Goal: Information Seeking & Learning: Learn about a topic

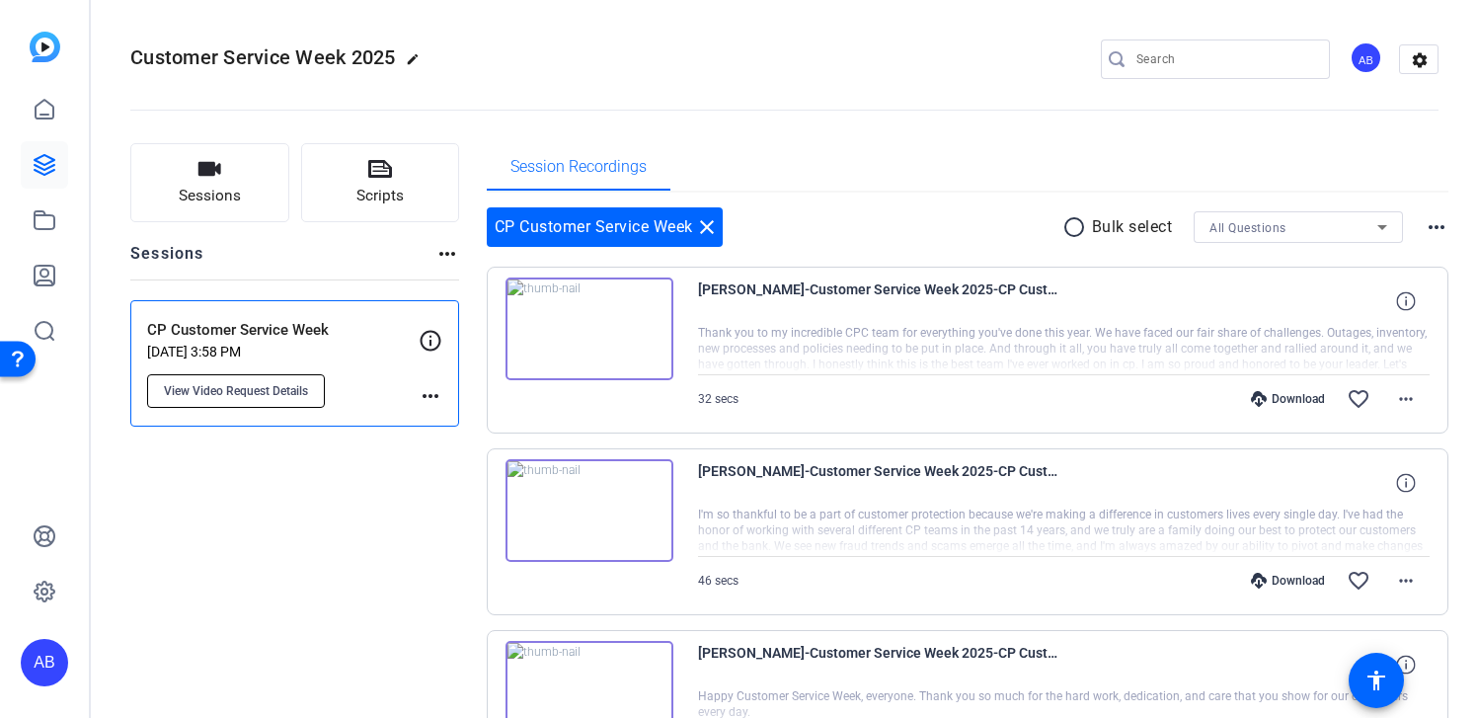
click at [219, 388] on span "View Video Request Details" at bounding box center [236, 391] width 144 height 16
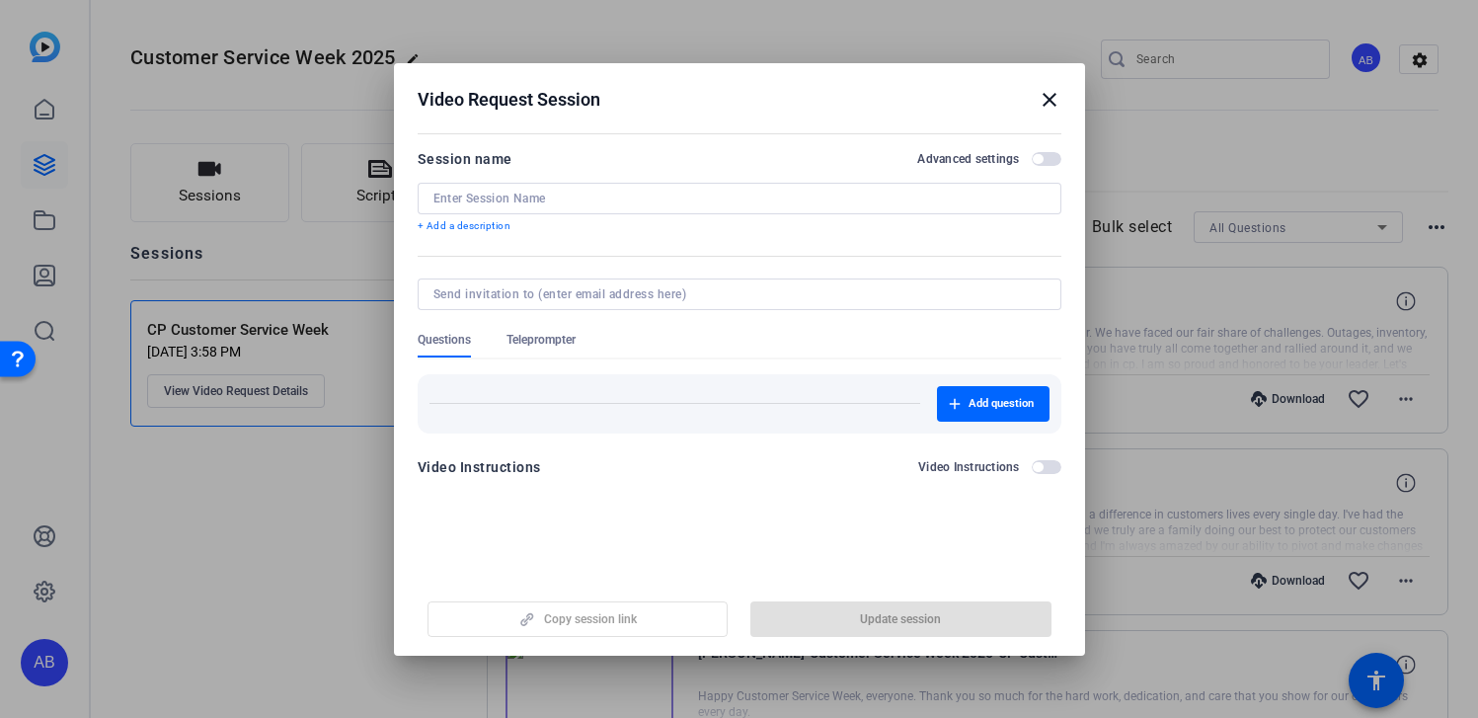
type input "CP Customer Service Week"
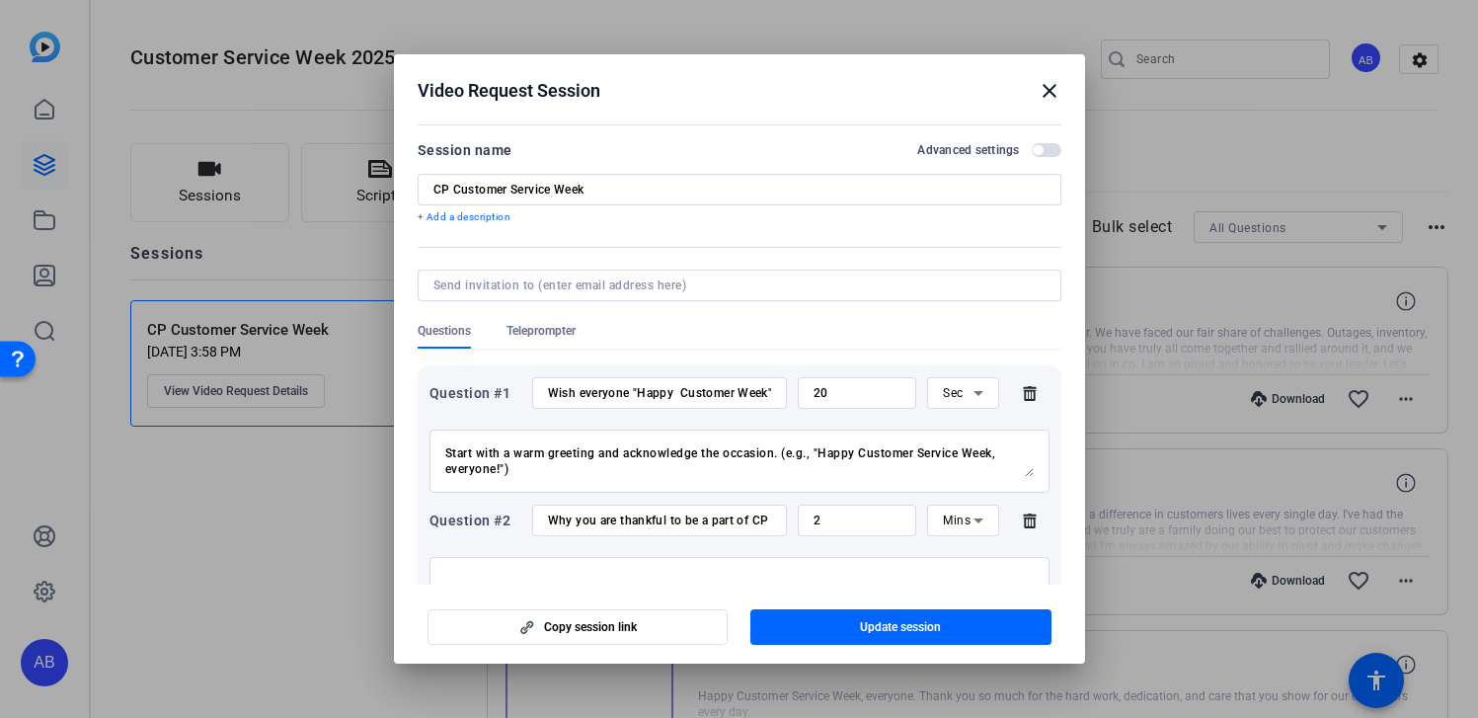
click at [1045, 87] on mat-icon "close" at bounding box center [1050, 91] width 24 height 24
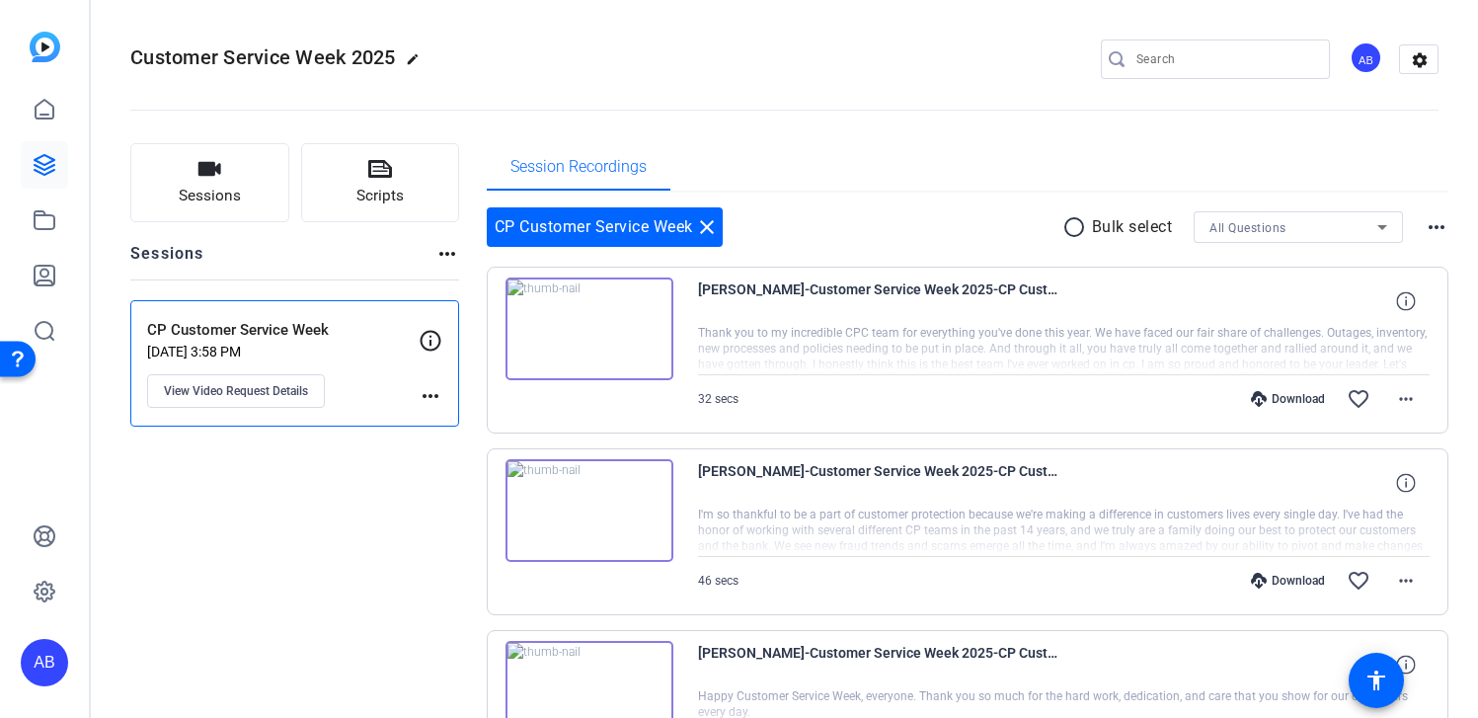
click at [249, 340] on p "CP Customer Service Week" at bounding box center [283, 330] width 272 height 23
click at [391, 183] on button "Scripts" at bounding box center [380, 182] width 159 height 79
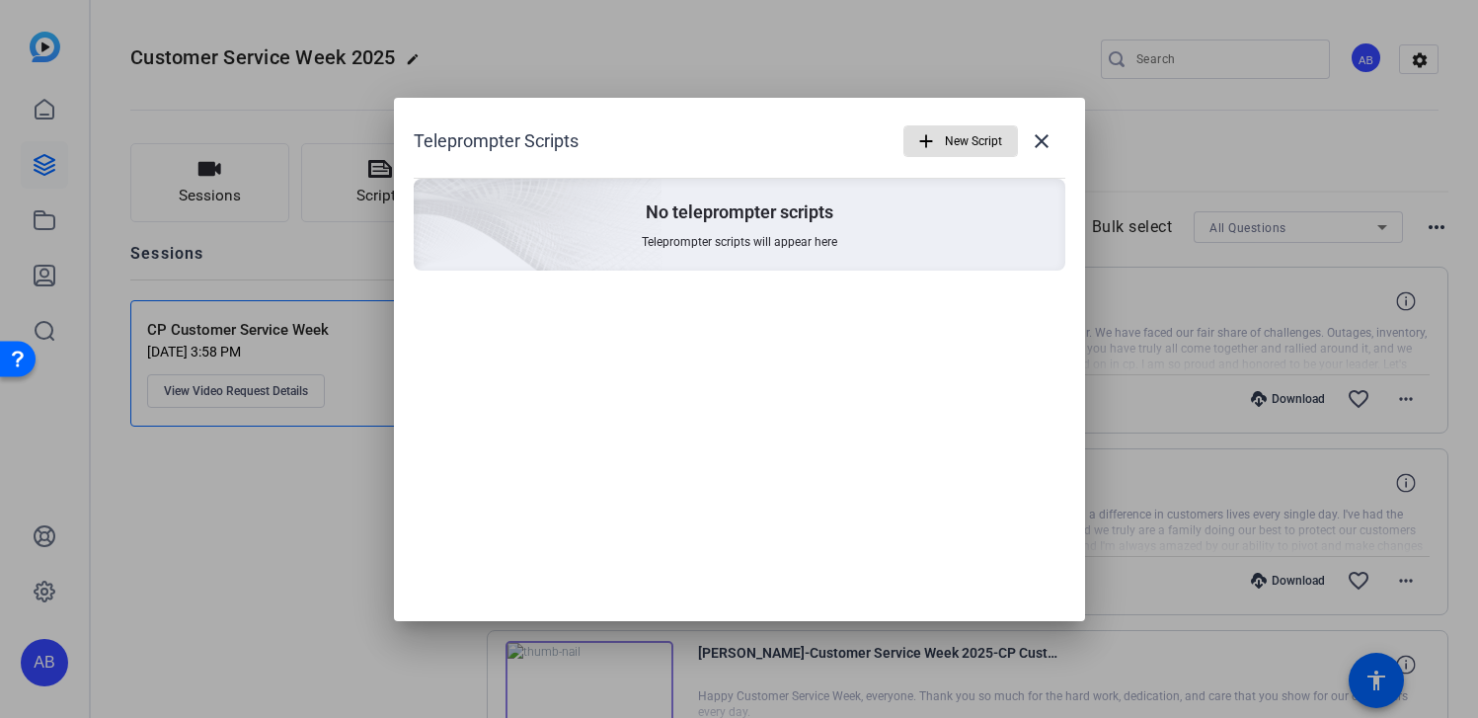
click at [361, 188] on div at bounding box center [739, 359] width 1478 height 718
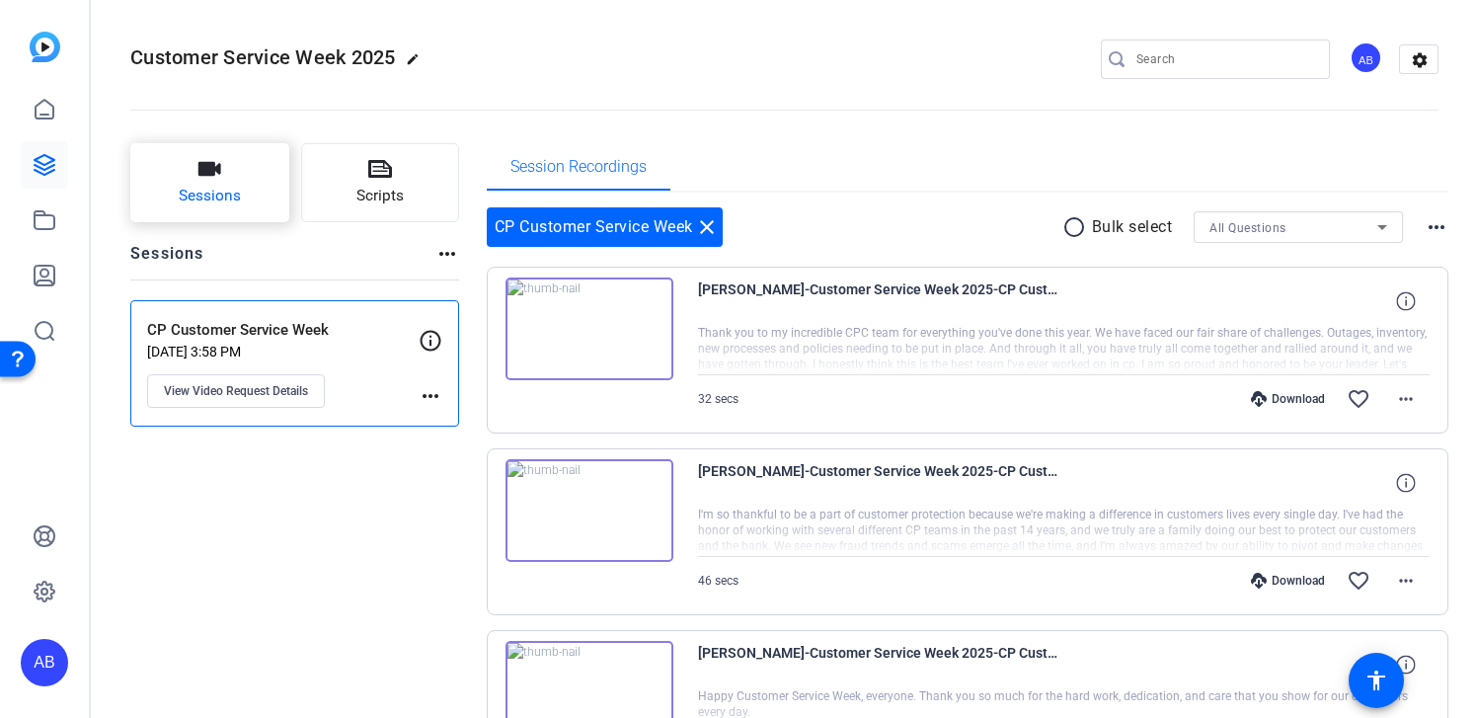
click at [240, 188] on button "Sessions" at bounding box center [209, 182] width 159 height 79
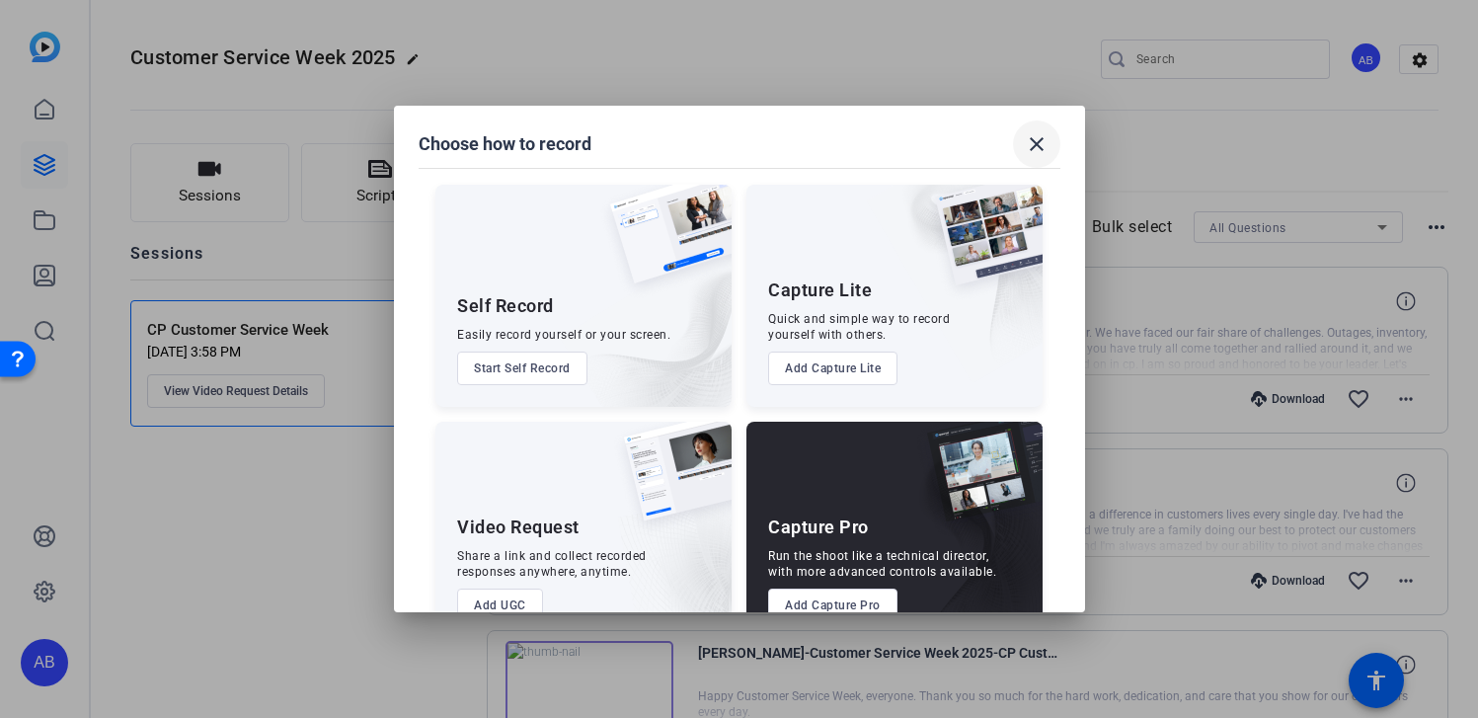
click at [1039, 150] on mat-icon "close" at bounding box center [1037, 144] width 24 height 24
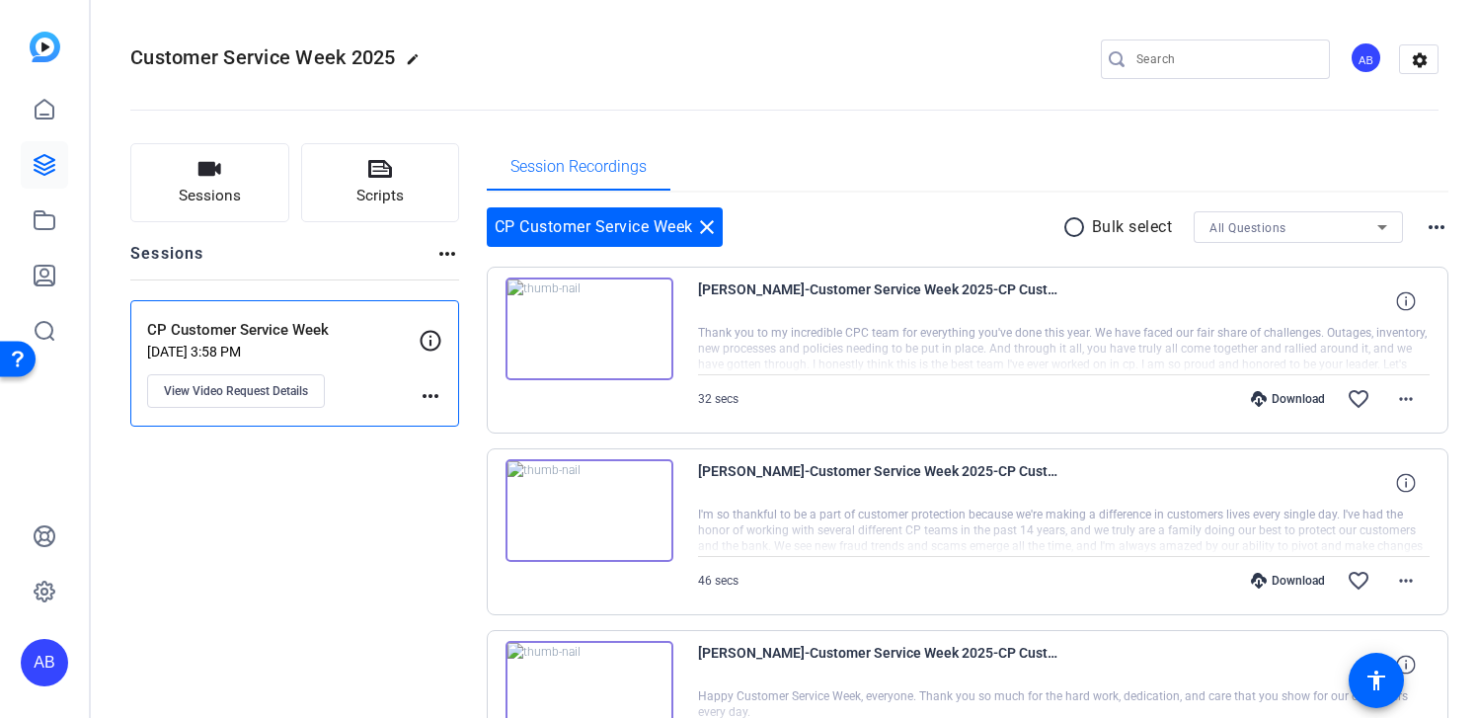
click at [372, 390] on div "CP Customer Service Week [DATE] 3:58 PM View Video Request Details" at bounding box center [283, 363] width 272 height 89
click at [276, 398] on button "View Video Request Details" at bounding box center [236, 391] width 178 height 34
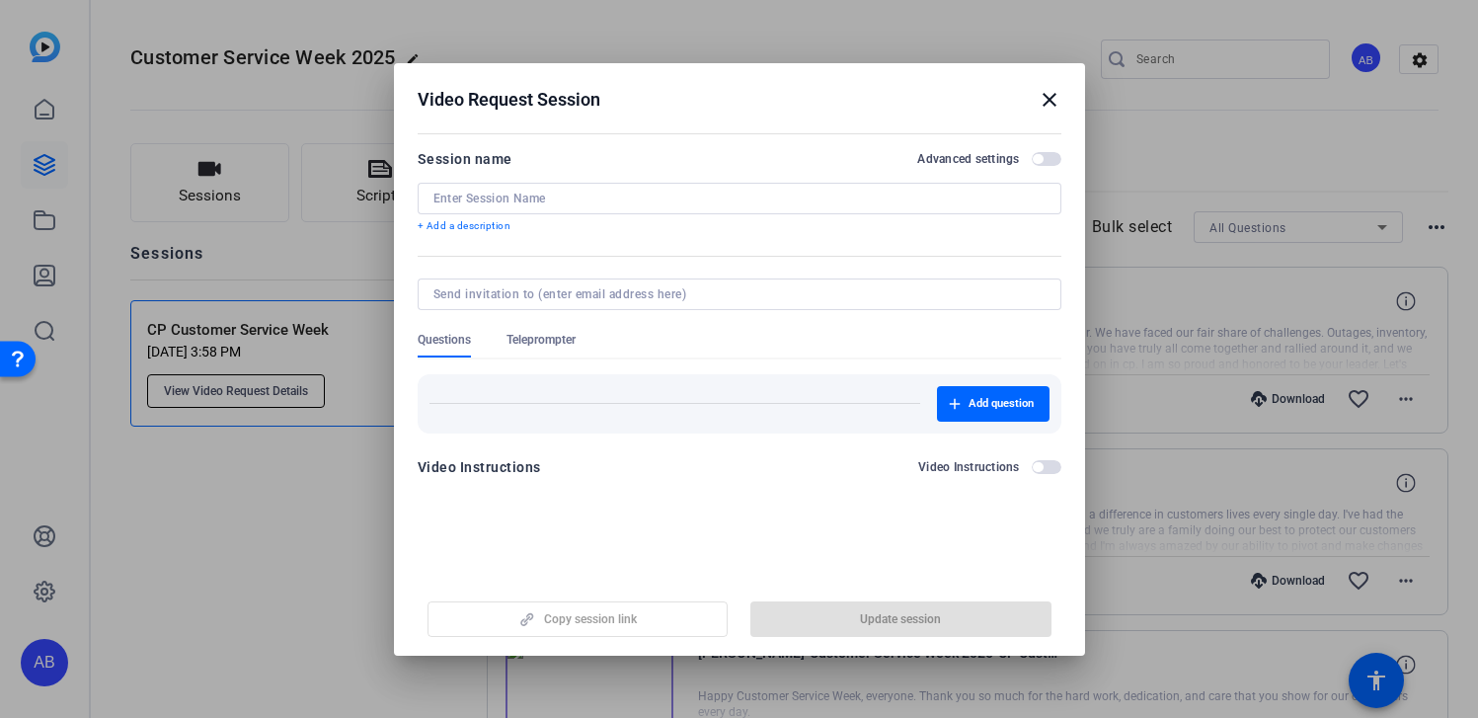
type input "CP Customer Service Week"
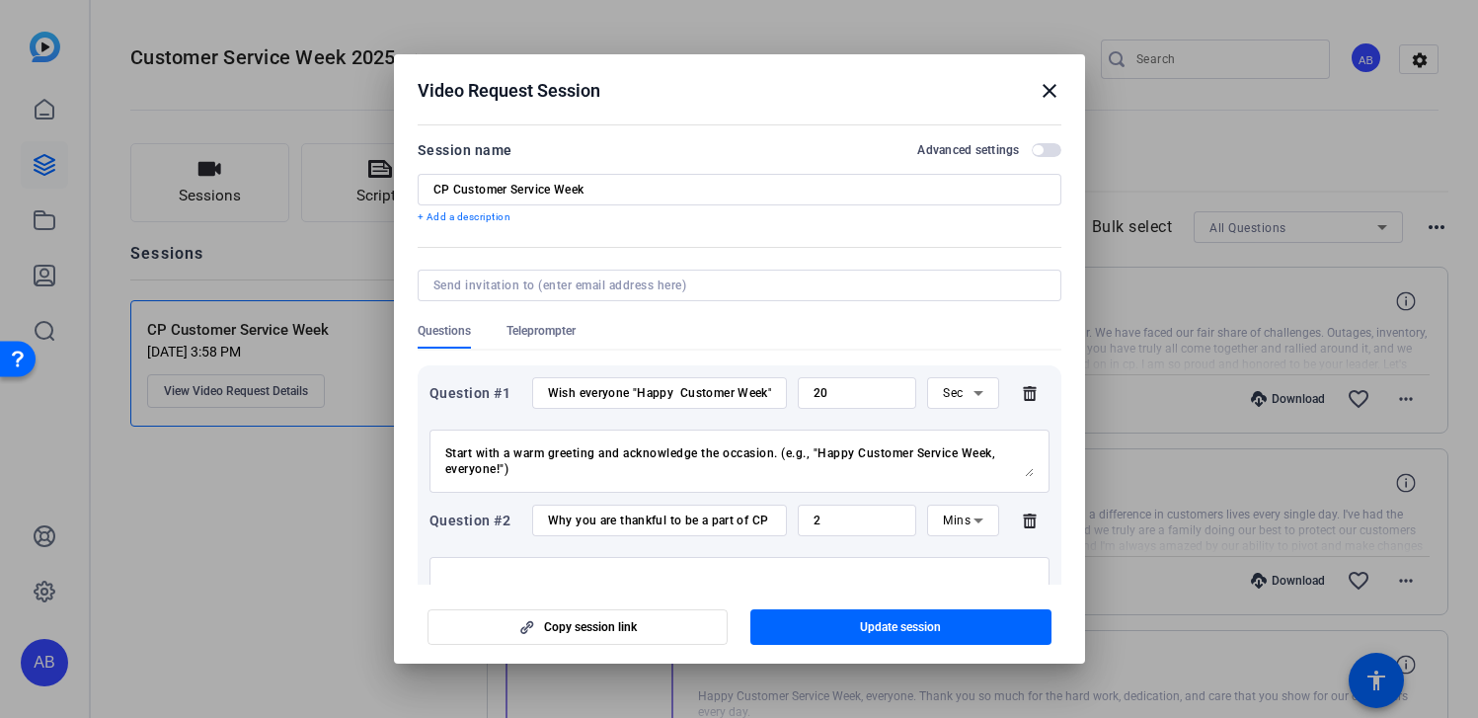
click at [1056, 95] on mat-icon "close" at bounding box center [1050, 91] width 24 height 24
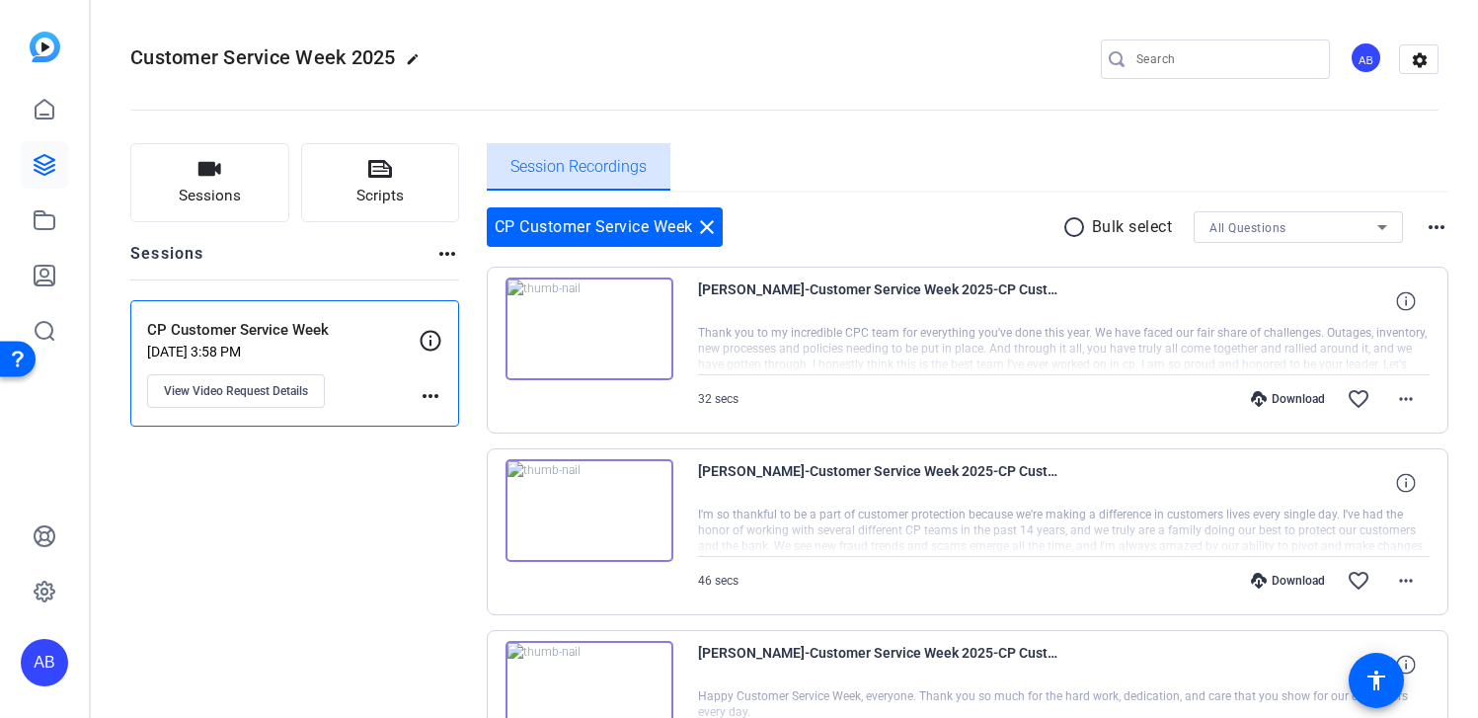
click at [569, 162] on span "Session Recordings" at bounding box center [579, 167] width 136 height 16
